Goal: Navigation & Orientation: Find specific page/section

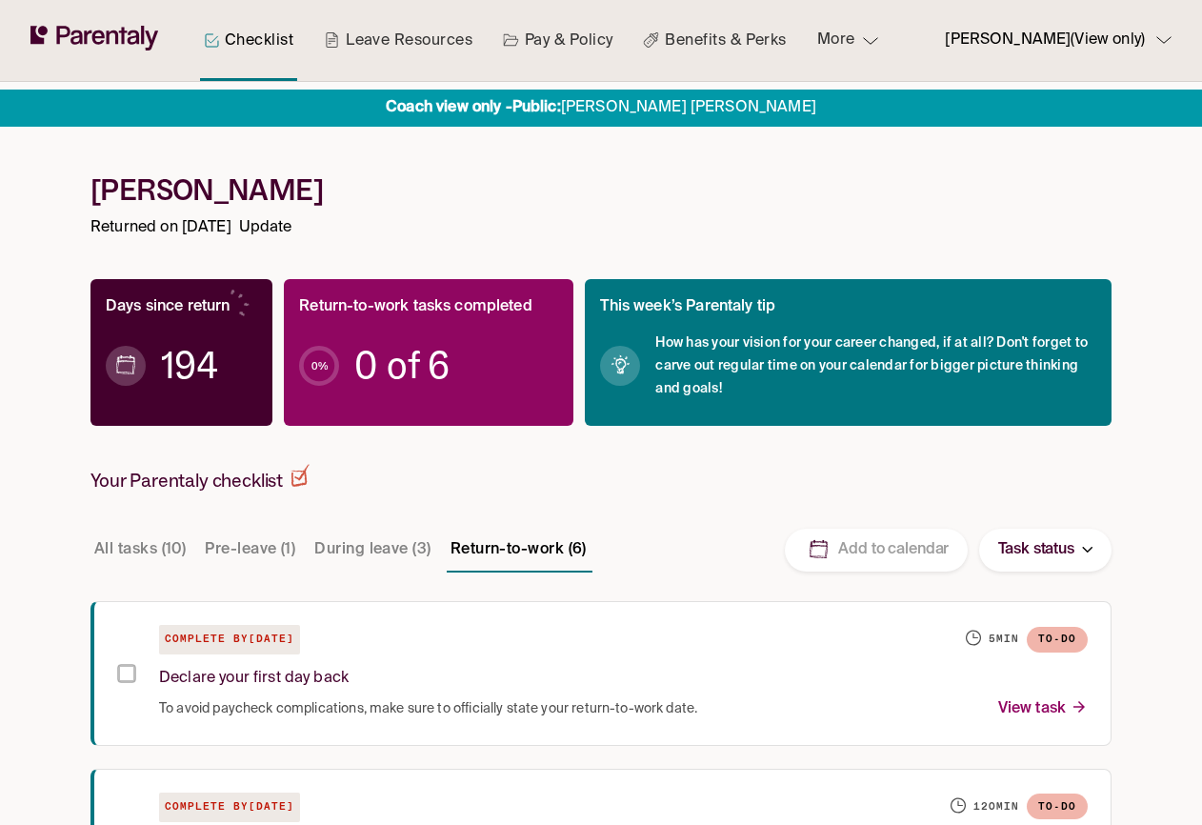
click at [242, 548] on button "Pre-leave (1)" at bounding box center [250, 550] width 98 height 46
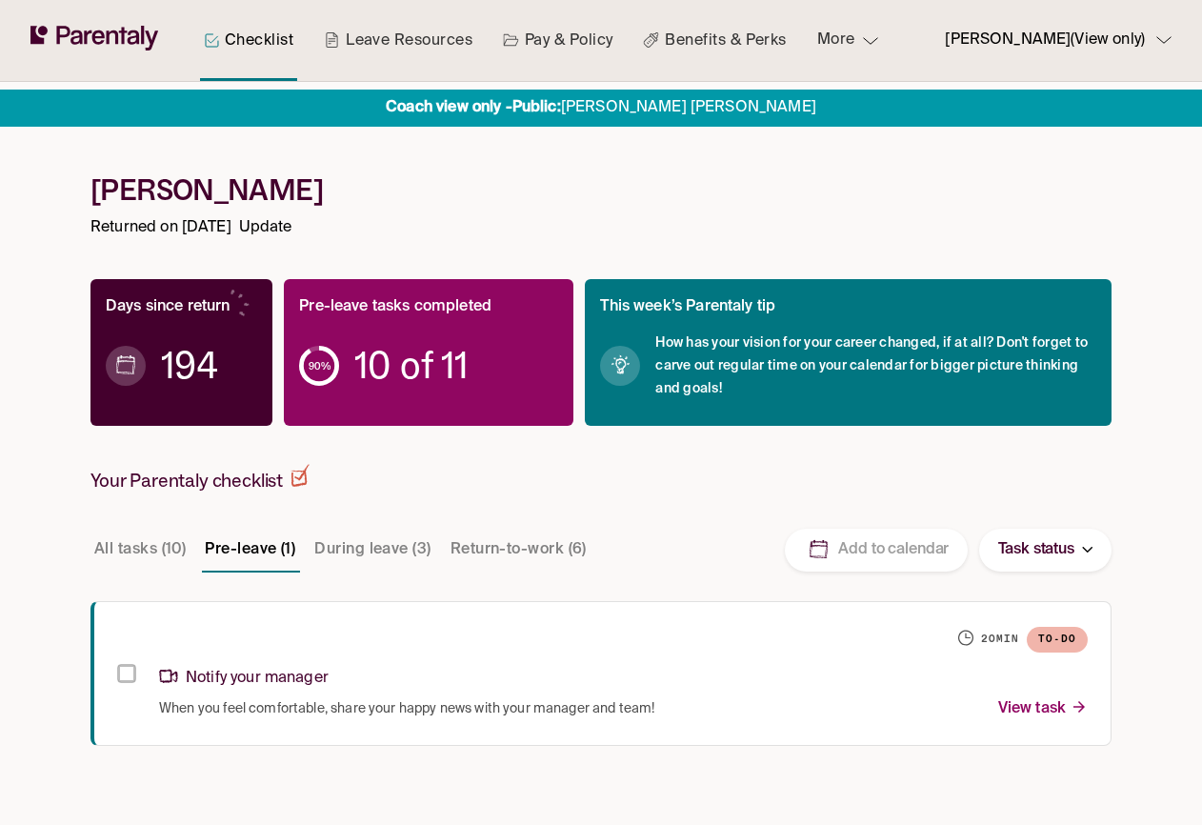
scroll to position [44, 0]
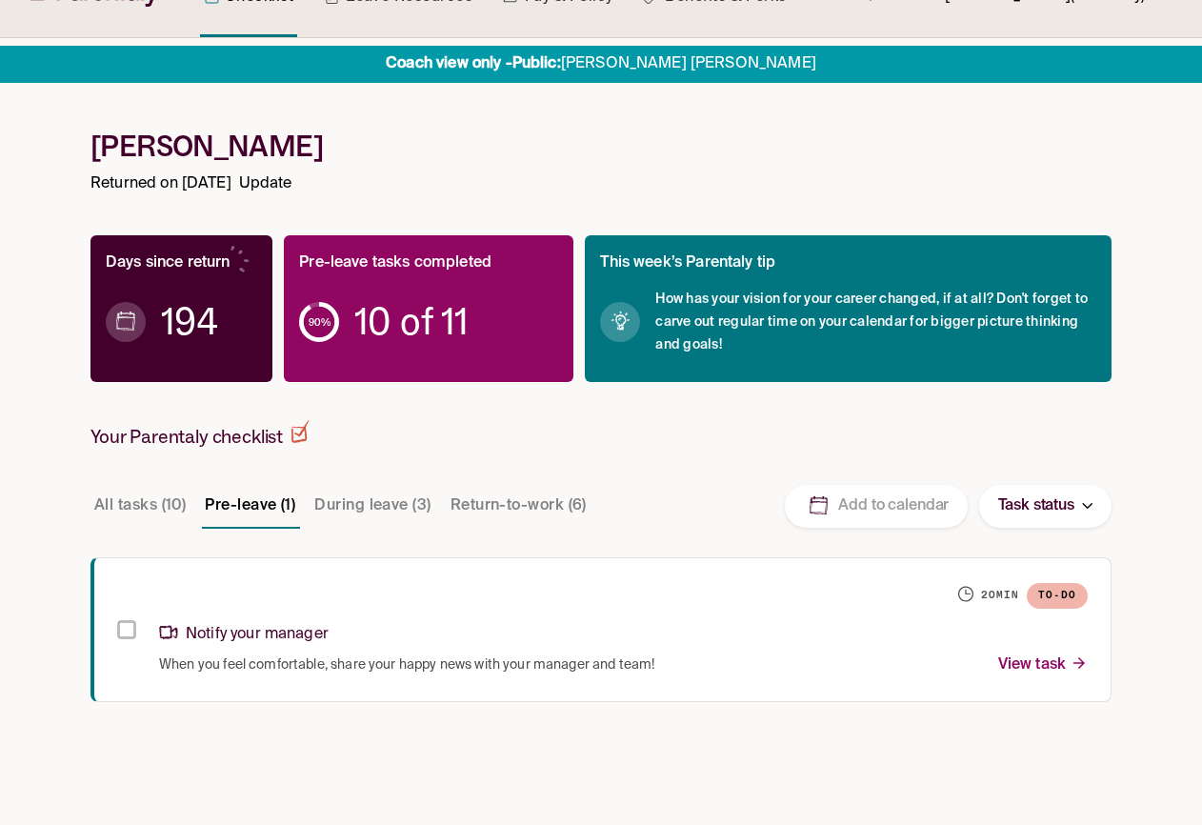
click at [382, 512] on button "During leave (3)" at bounding box center [372, 506] width 124 height 46
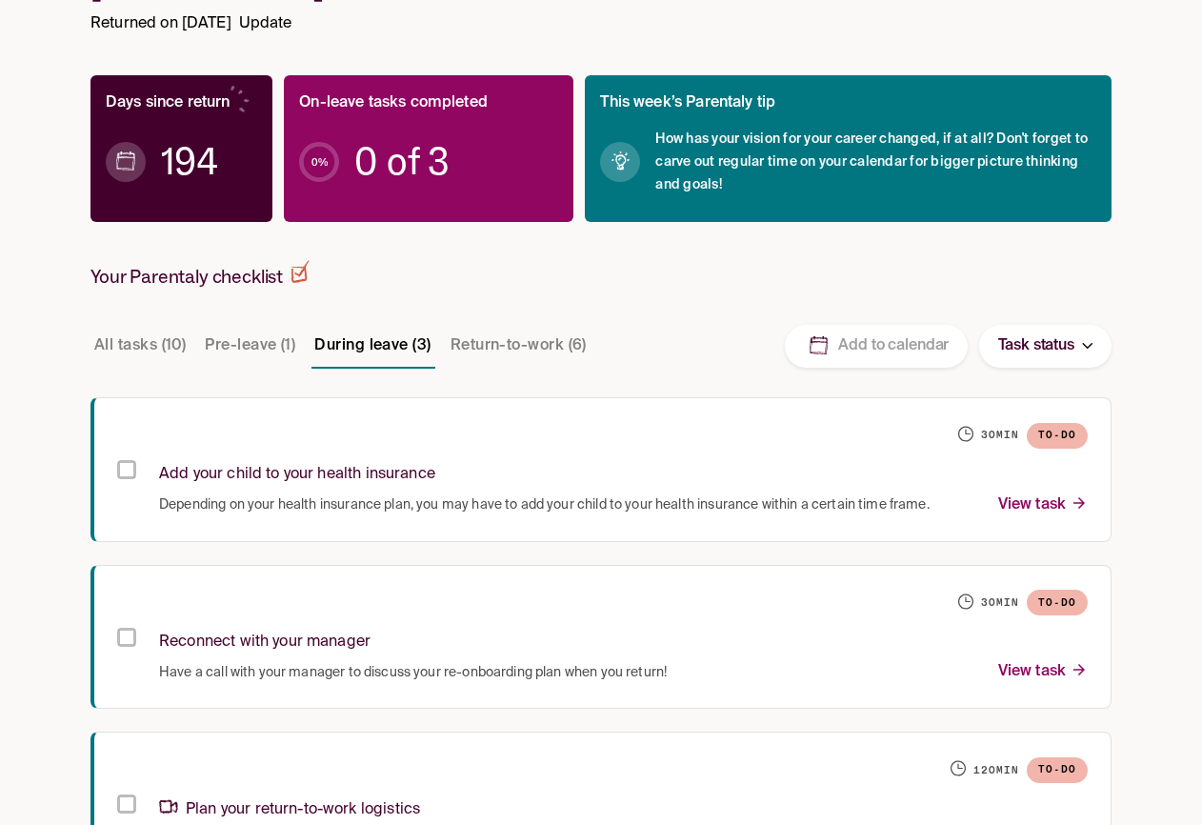
scroll to position [199, 0]
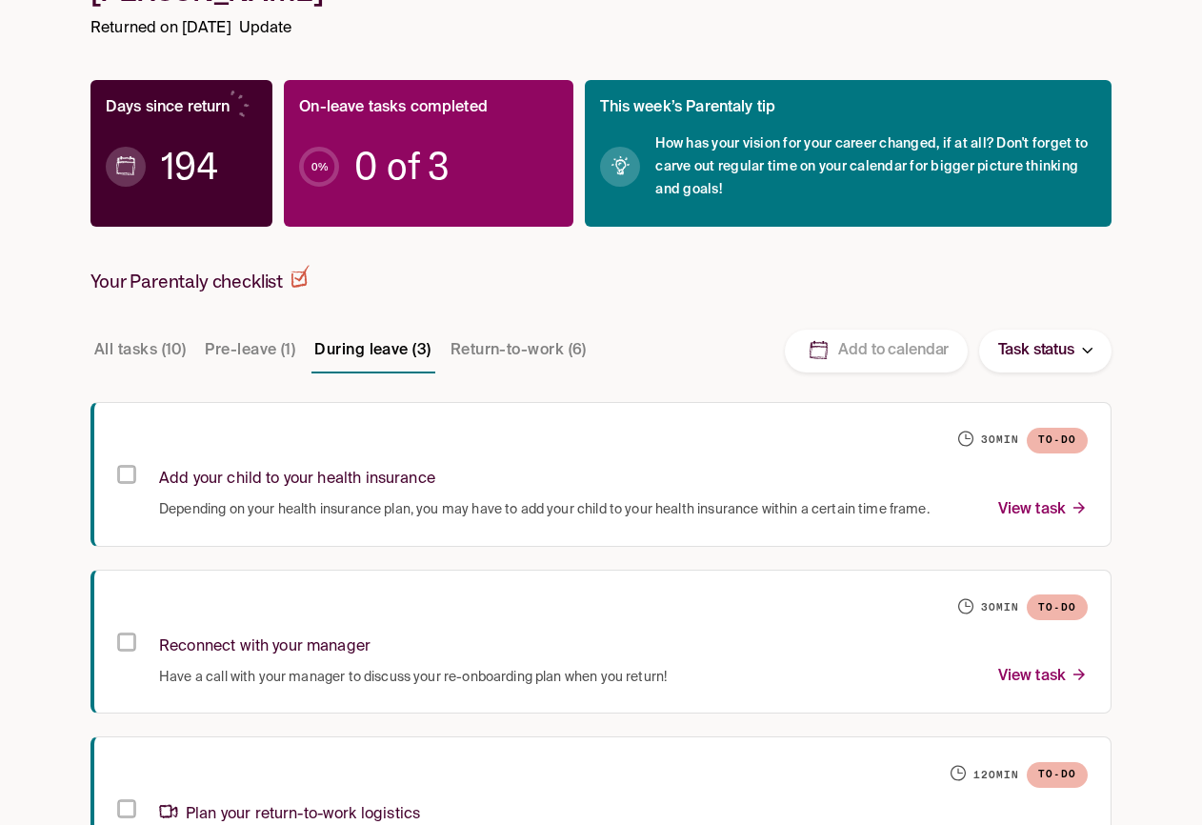
click at [515, 332] on button "Return-to-work (6)" at bounding box center [519, 351] width 144 height 46
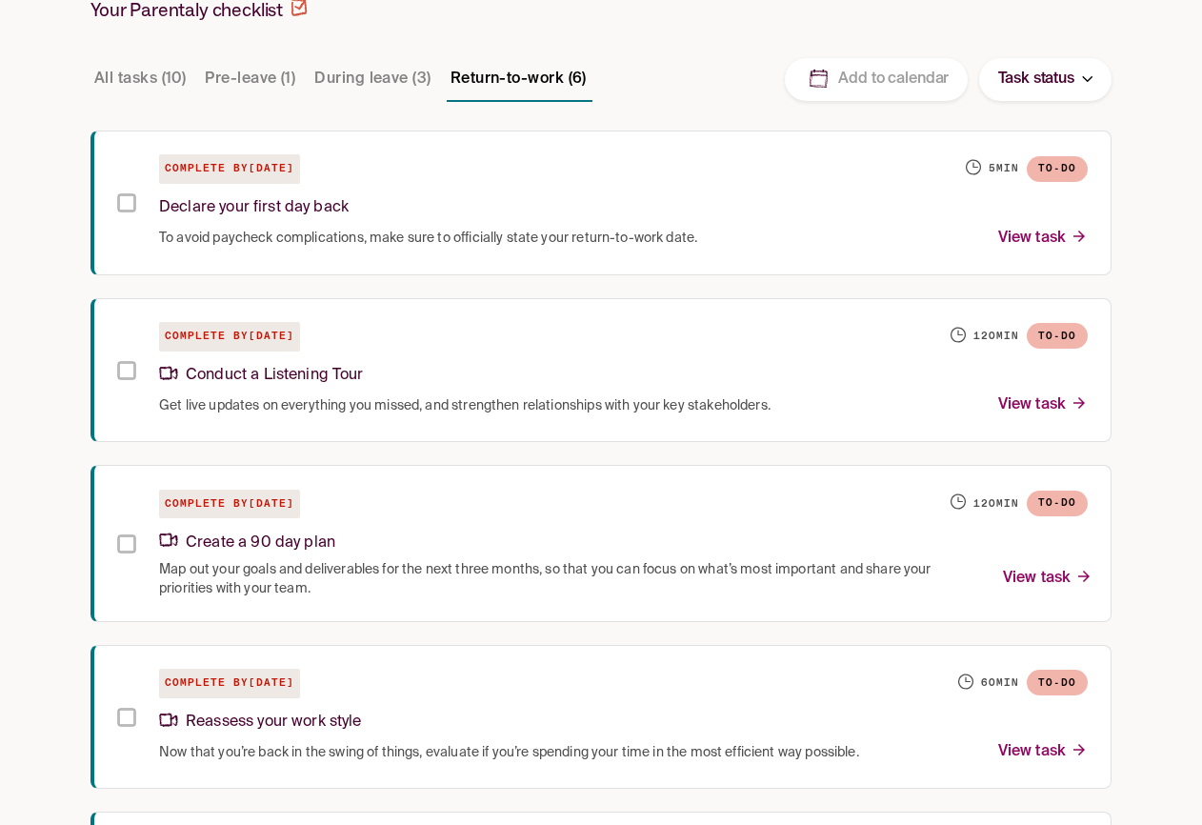
scroll to position [800, 0]
